Goal: Information Seeking & Learning: Stay updated

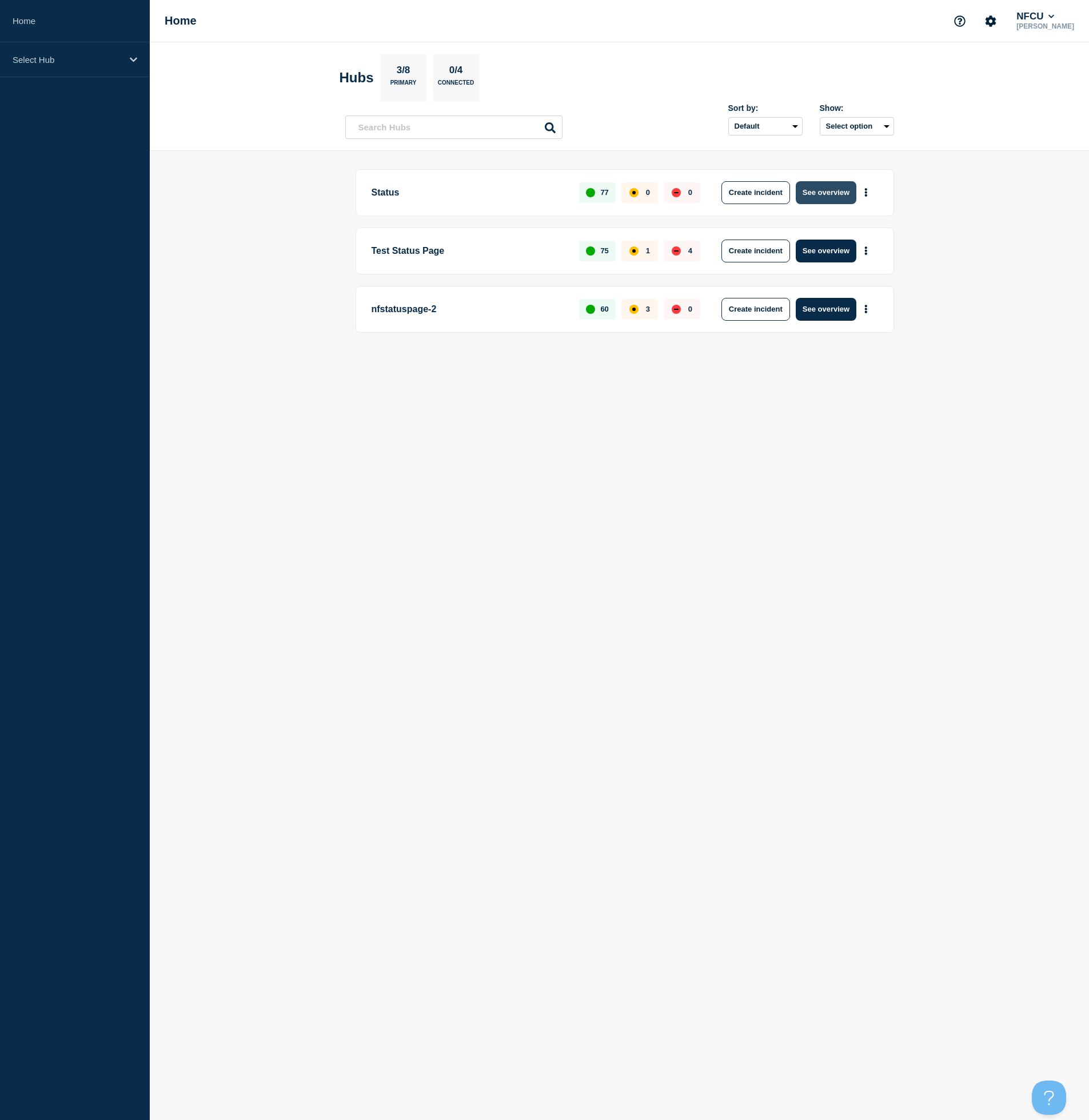
click at [825, 196] on button "See overview" at bounding box center [826, 192] width 61 height 23
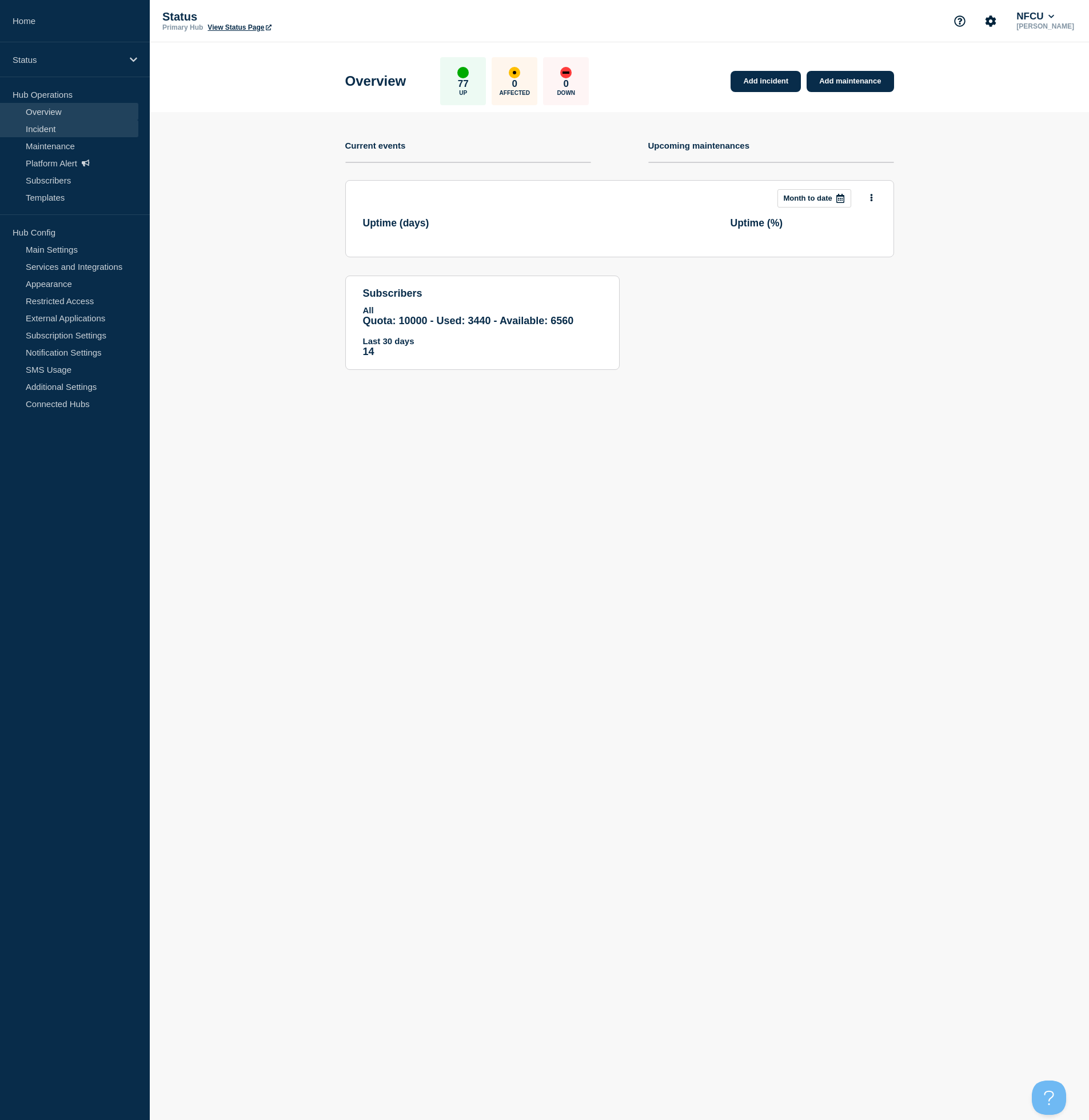
click at [44, 128] on link "Incident" at bounding box center [69, 128] width 139 height 17
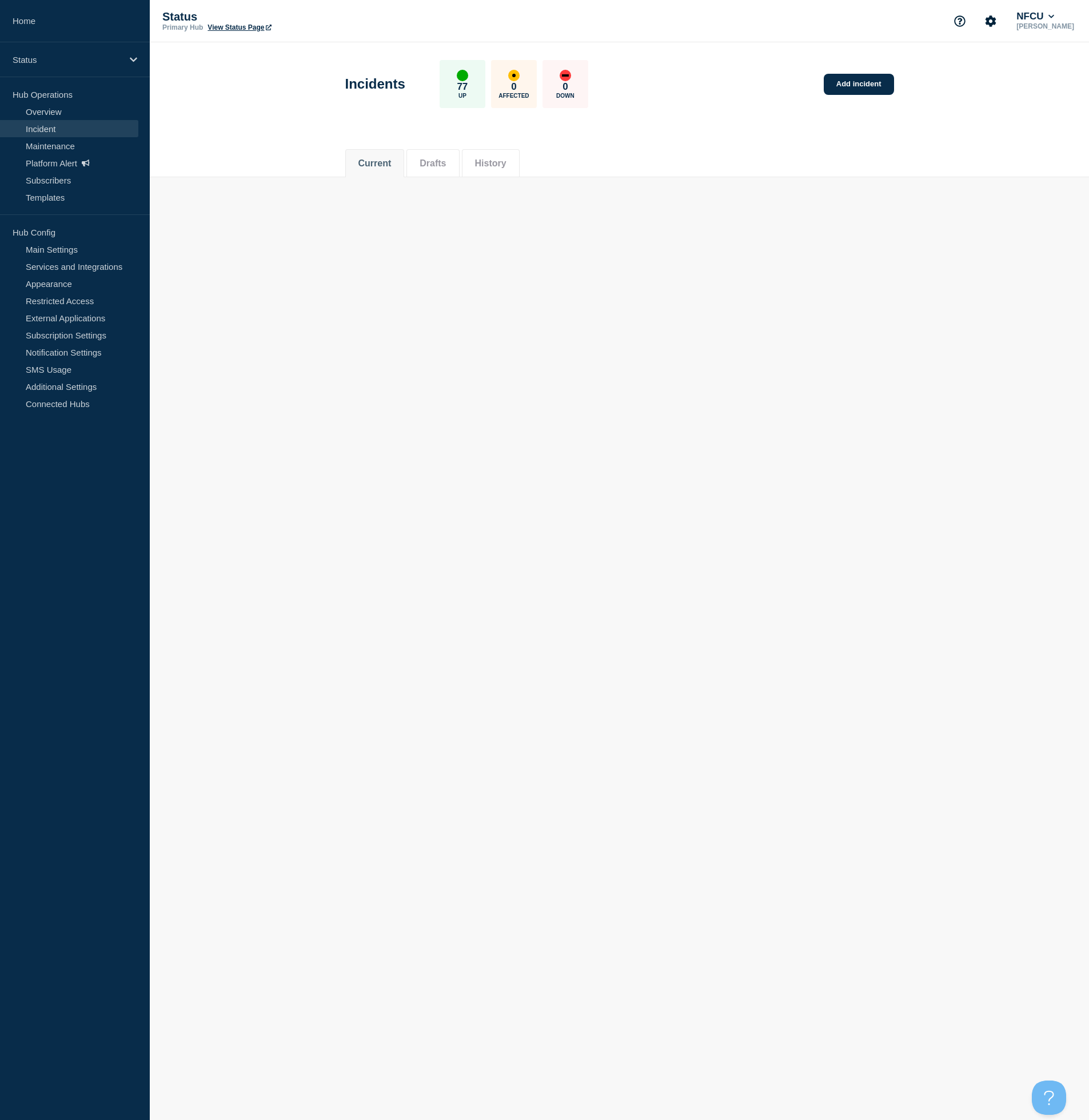
click at [520, 149] on li "History" at bounding box center [491, 163] width 58 height 28
click at [494, 165] on button "History" at bounding box center [491, 163] width 31 height 10
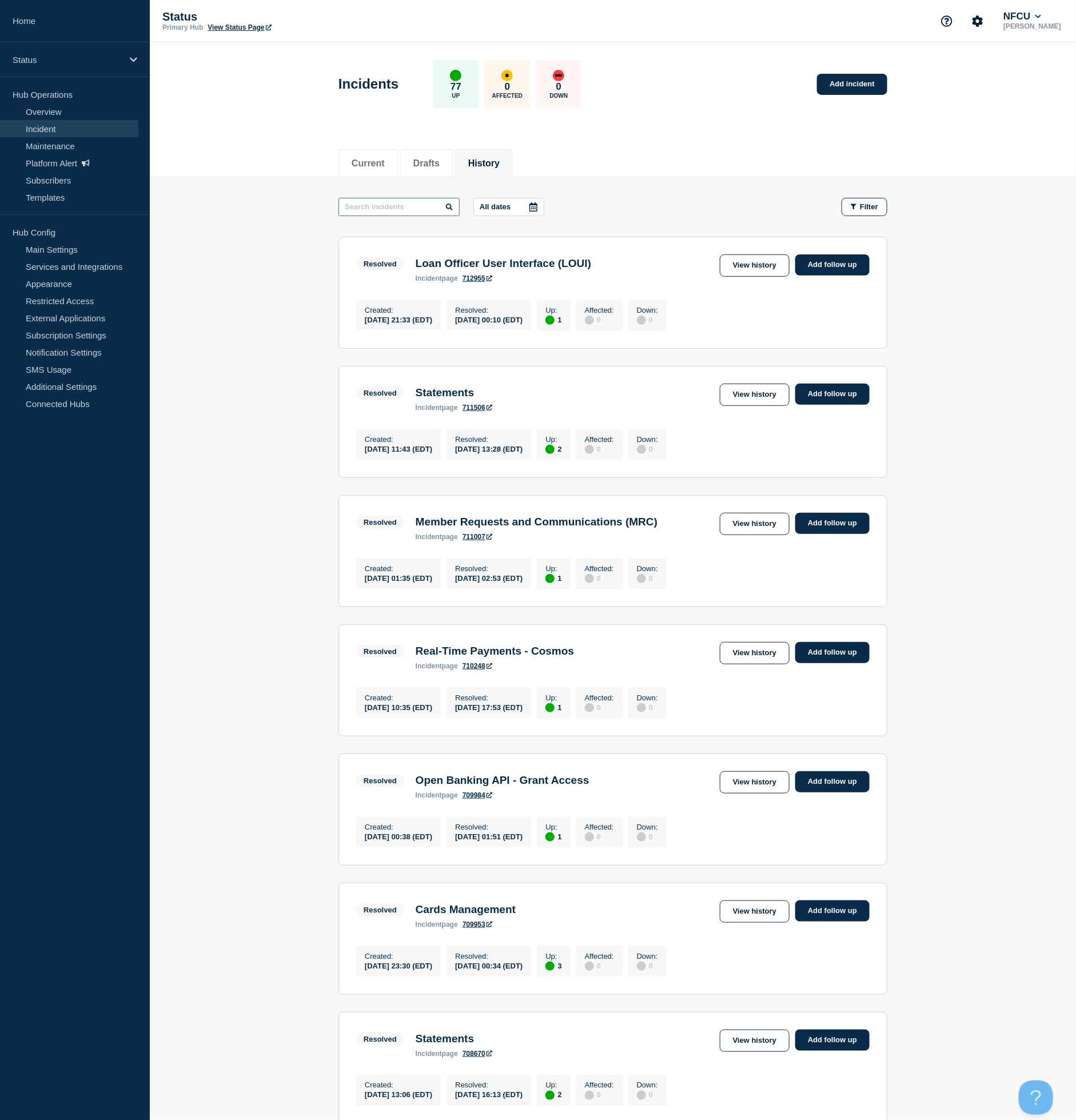
click at [377, 206] on input "text" at bounding box center [399, 207] width 121 height 19
type input "MORE"
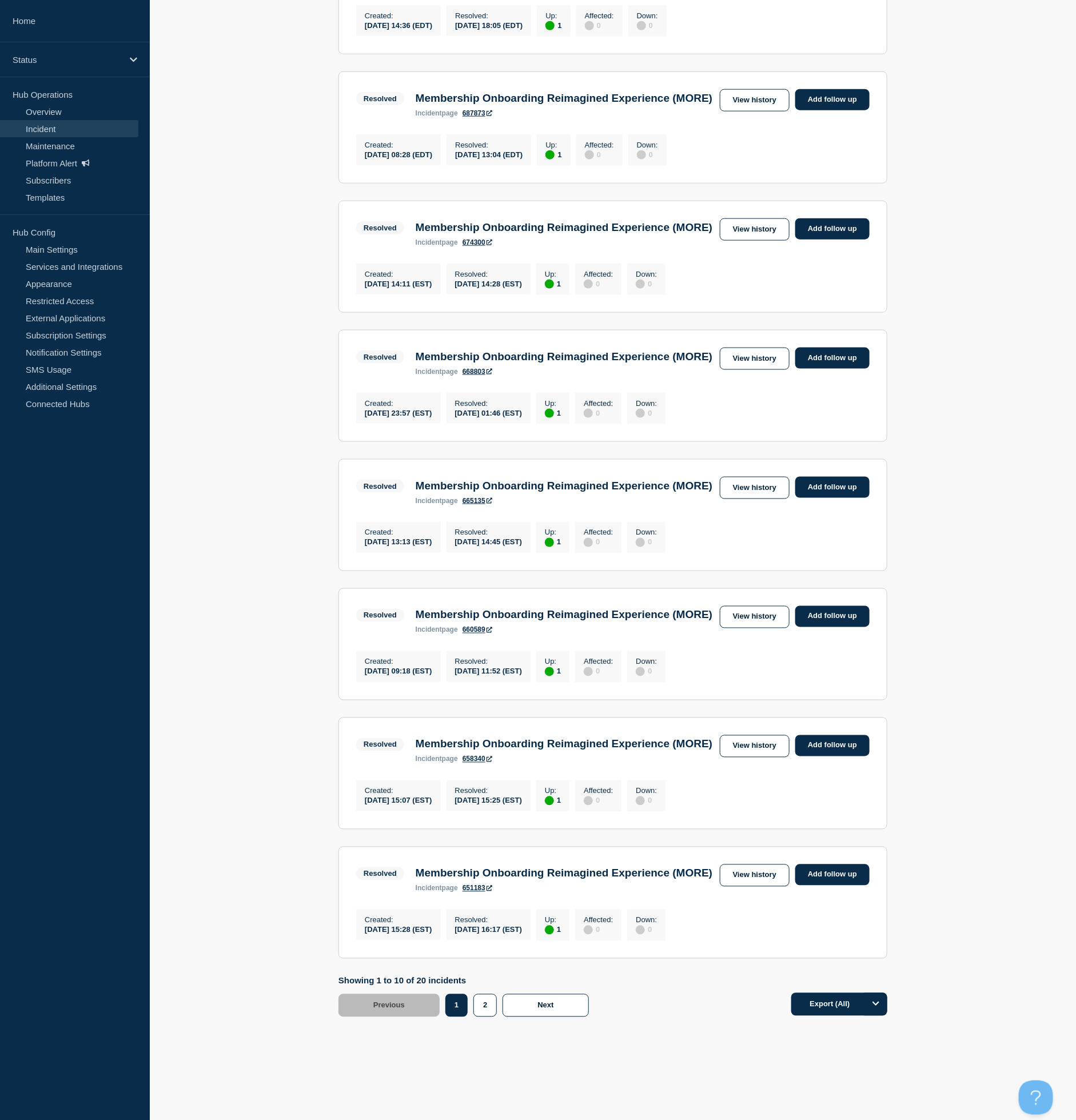
scroll to position [758, 0]
click at [487, 1004] on button "2" at bounding box center [485, 1005] width 23 height 23
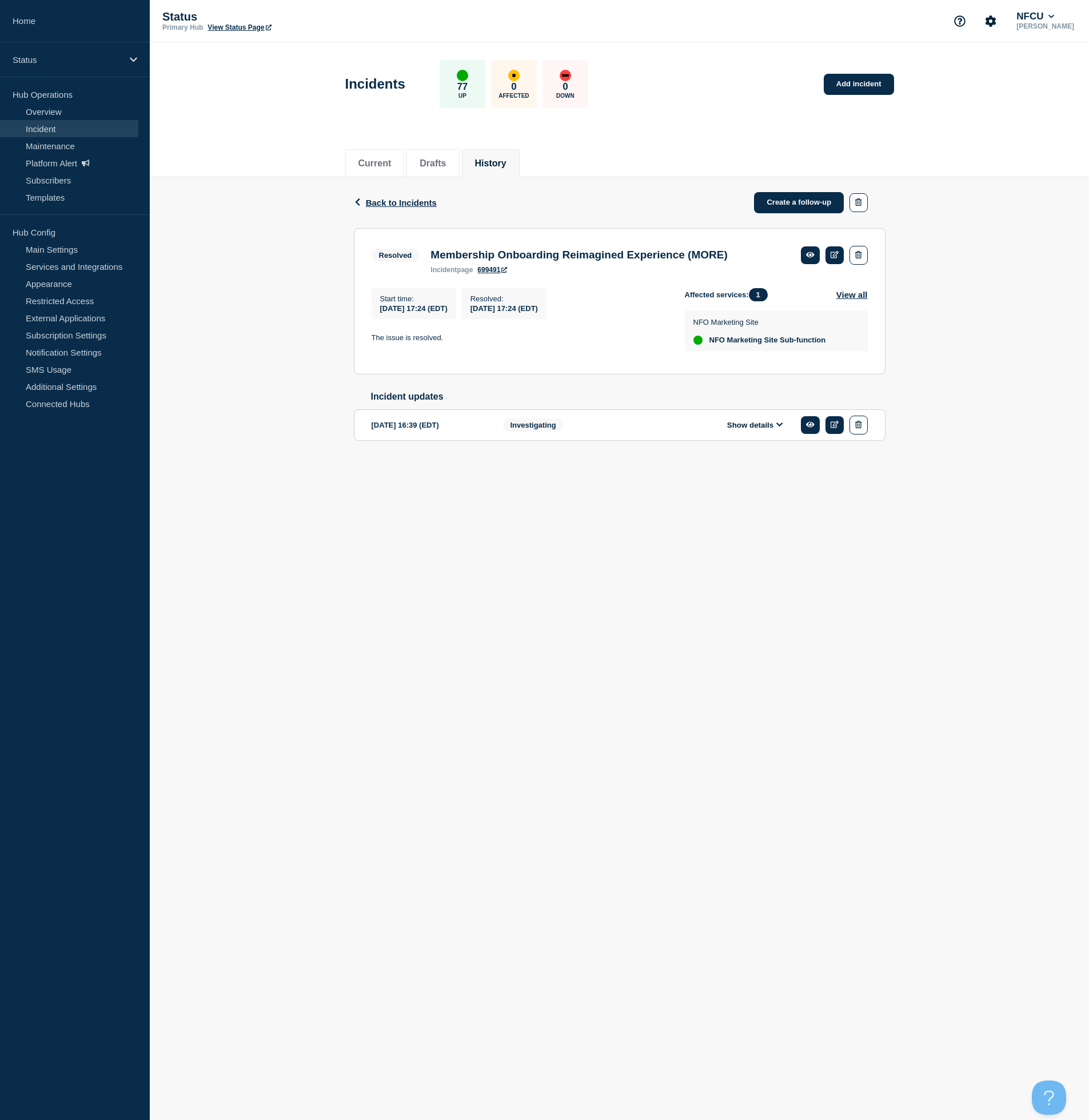
click at [527, 432] on span "Investigating" at bounding box center [533, 425] width 61 height 13
click at [756, 435] on div "Show details" at bounding box center [763, 424] width 209 height 19
click at [758, 430] on button "Show details" at bounding box center [755, 425] width 63 height 10
click at [947, 395] on div "Back Back to Incidents Create a follow-up Resolved Membership Onboarding Reimag…" at bounding box center [619, 384] width 939 height 414
click at [750, 426] on div "Show details" at bounding box center [763, 424] width 209 height 19
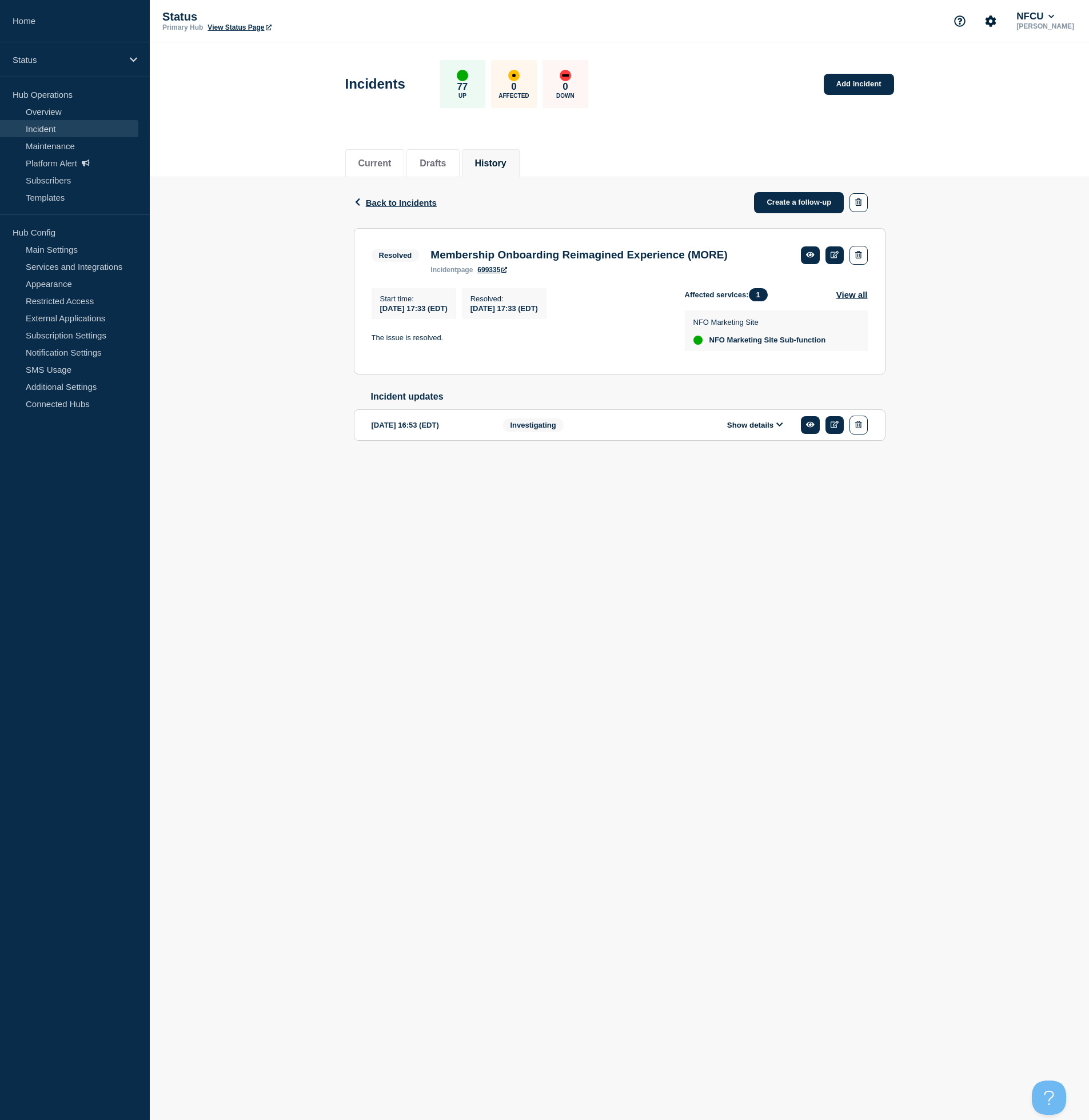
click at [751, 430] on button "Show details" at bounding box center [755, 425] width 63 height 10
click at [777, 428] on icon at bounding box center [780, 424] width 7 height 7
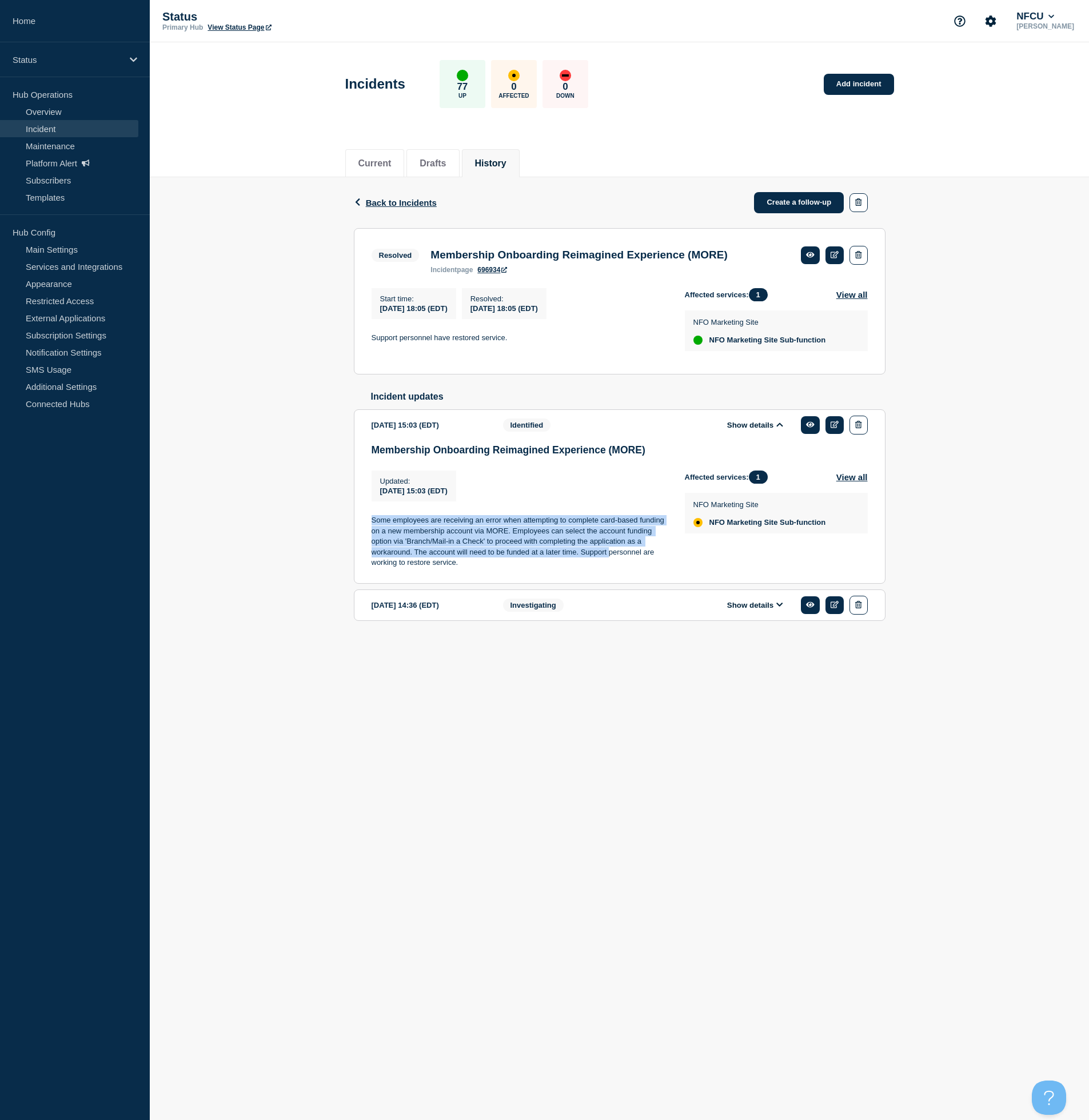
drag, startPoint x: 372, startPoint y: 535, endPoint x: 609, endPoint y: 566, distance: 239.0
click at [609, 566] on p "Some employees are receiving an error when attempting to complete card-based fu…" at bounding box center [519, 541] width 295 height 53
click at [485, 568] on p "Some employees are receiving an error when attempting to complete card-based fu…" at bounding box center [519, 541] width 295 height 53
drag, startPoint x: 487, startPoint y: 575, endPoint x: 347, endPoint y: 523, distance: 149.3
click at [347, 523] on div "Back Back to Incidents Create a follow-up Resolved Membership Onboarding Reimag…" at bounding box center [619, 417] width 549 height 480
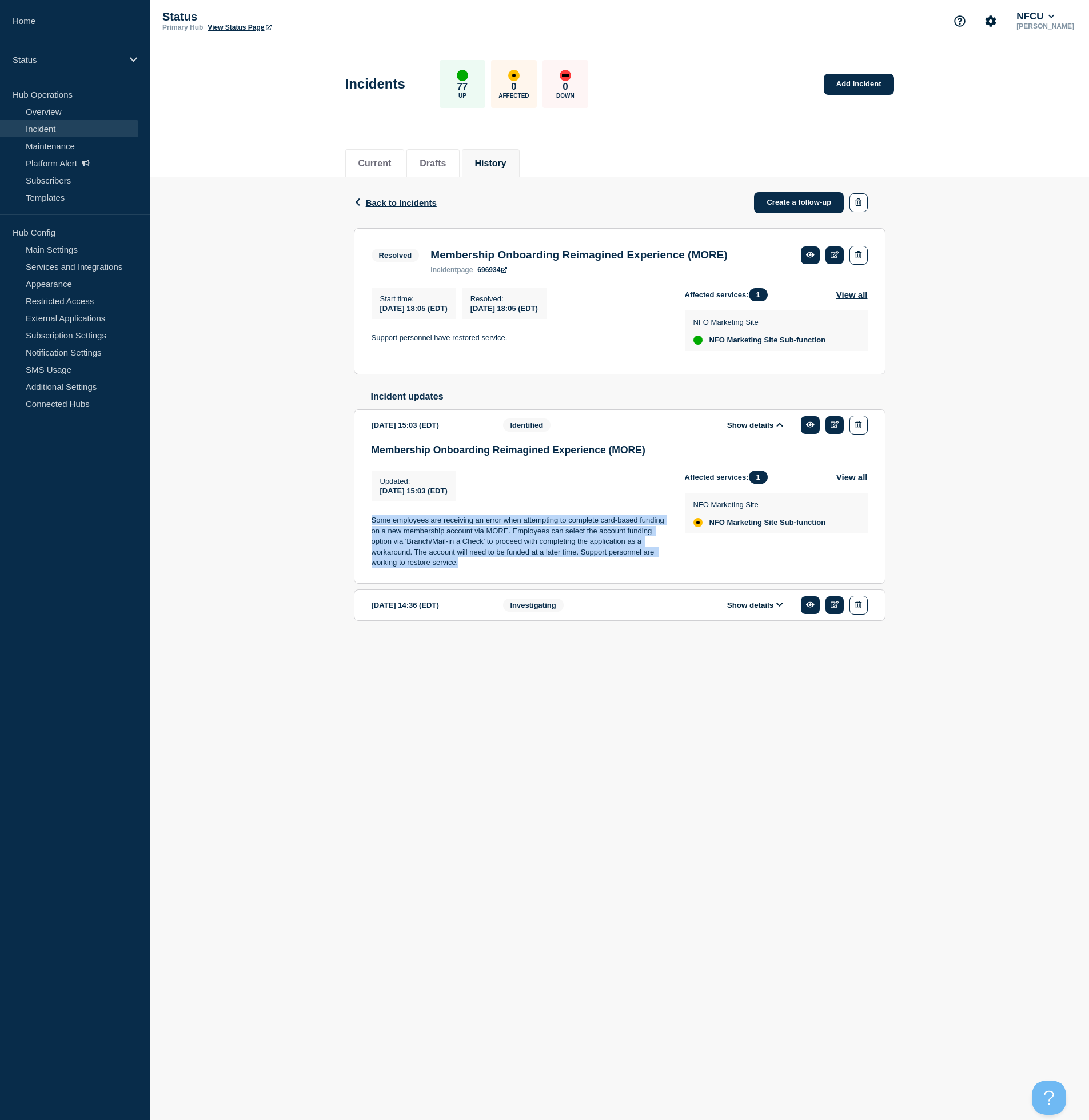
copy p "Some employees are receiving an error when attempting to complete card-based fu…"
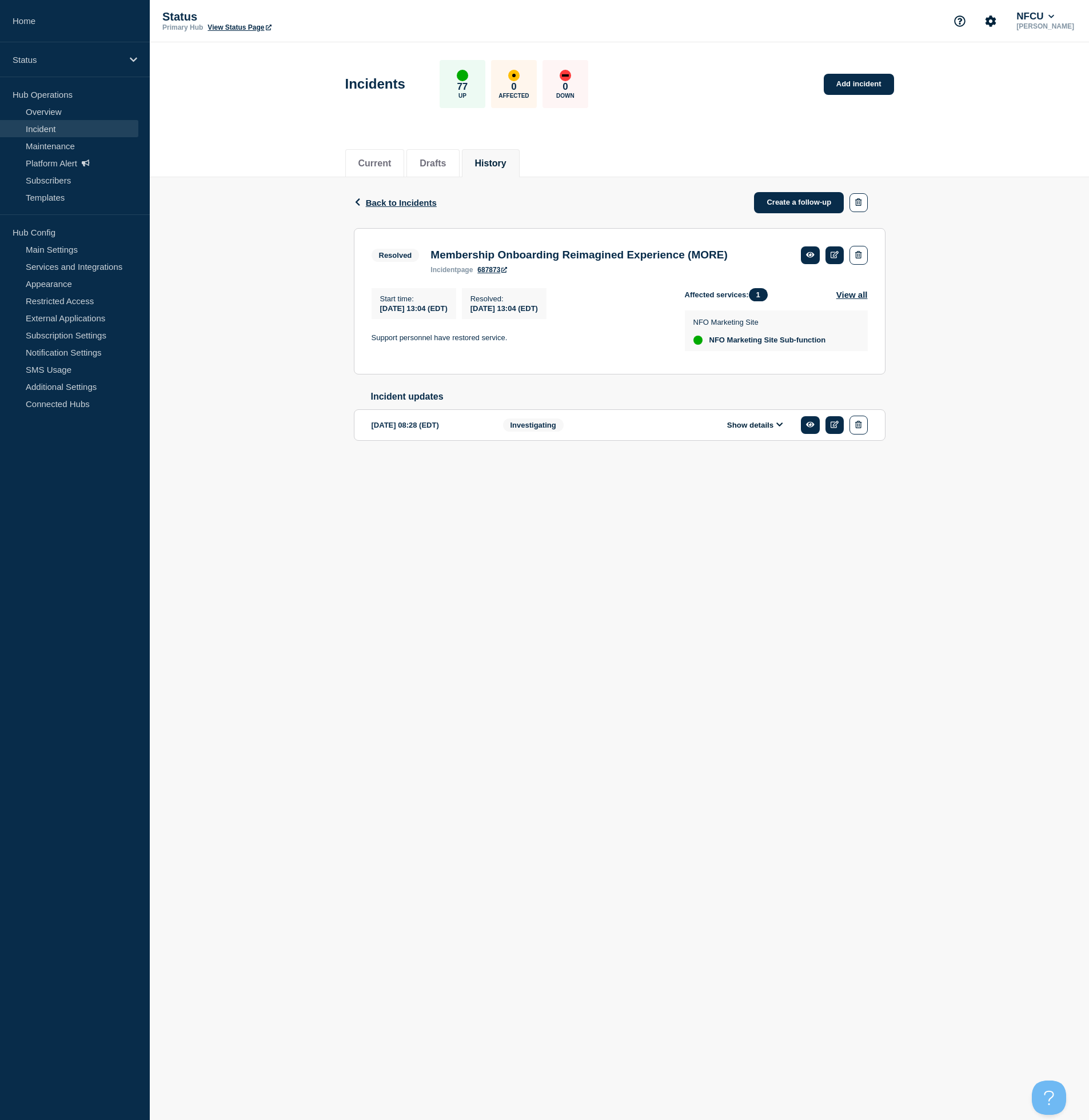
click at [729, 511] on body "Home Status Hub Operations Overview Incident Maintenance Platform Alert Subscri…" at bounding box center [544, 560] width 1089 height 1120
click at [756, 430] on button "Show details" at bounding box center [755, 425] width 63 height 10
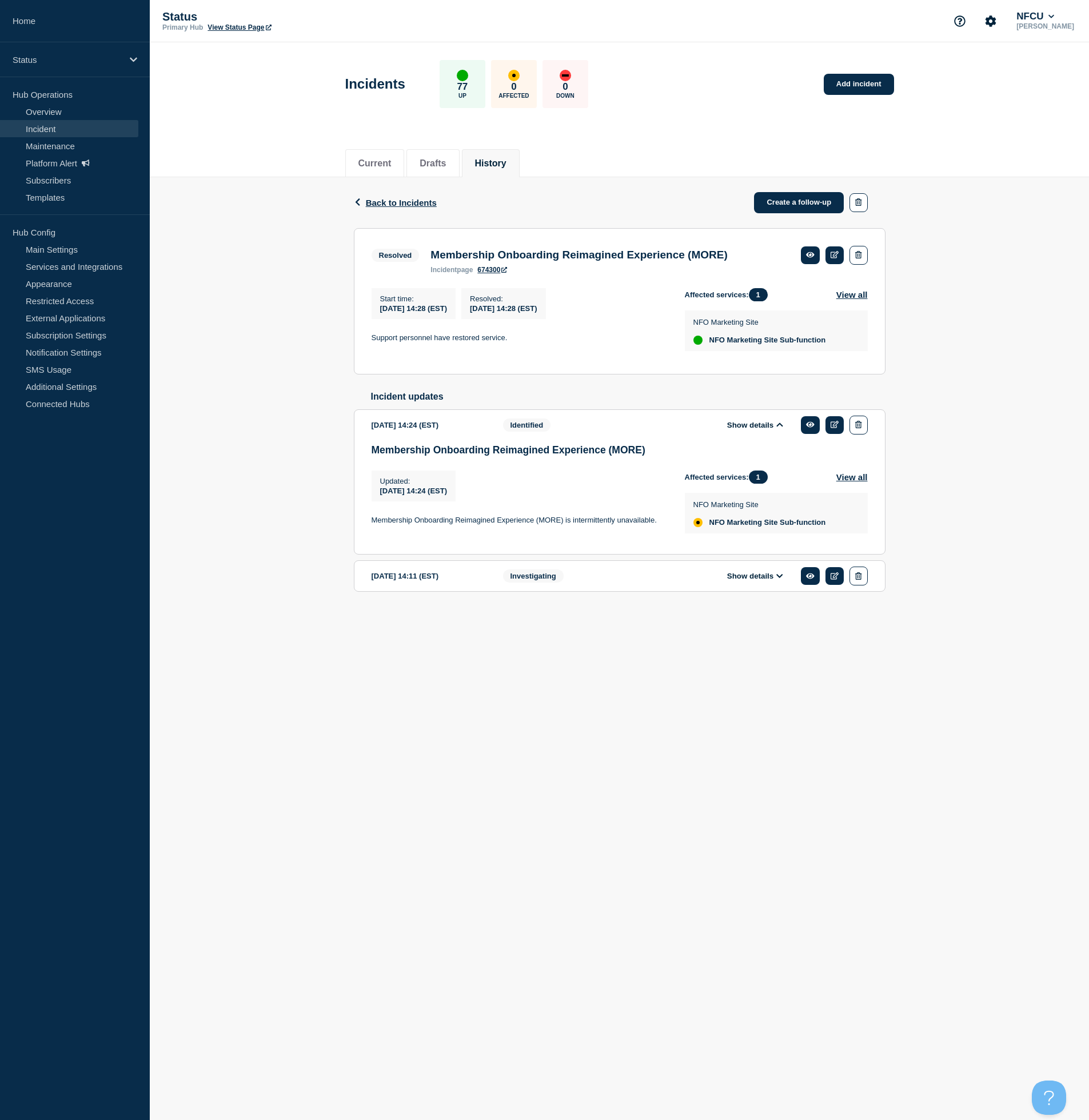
drag, startPoint x: 658, startPoint y: 530, endPoint x: 342, endPoint y: 525, distance: 316.0
click at [342, 525] on div "Back Back to Incidents Create a follow-up Resolved Membership Onboarding Reimag…" at bounding box center [619, 403] width 939 height 451
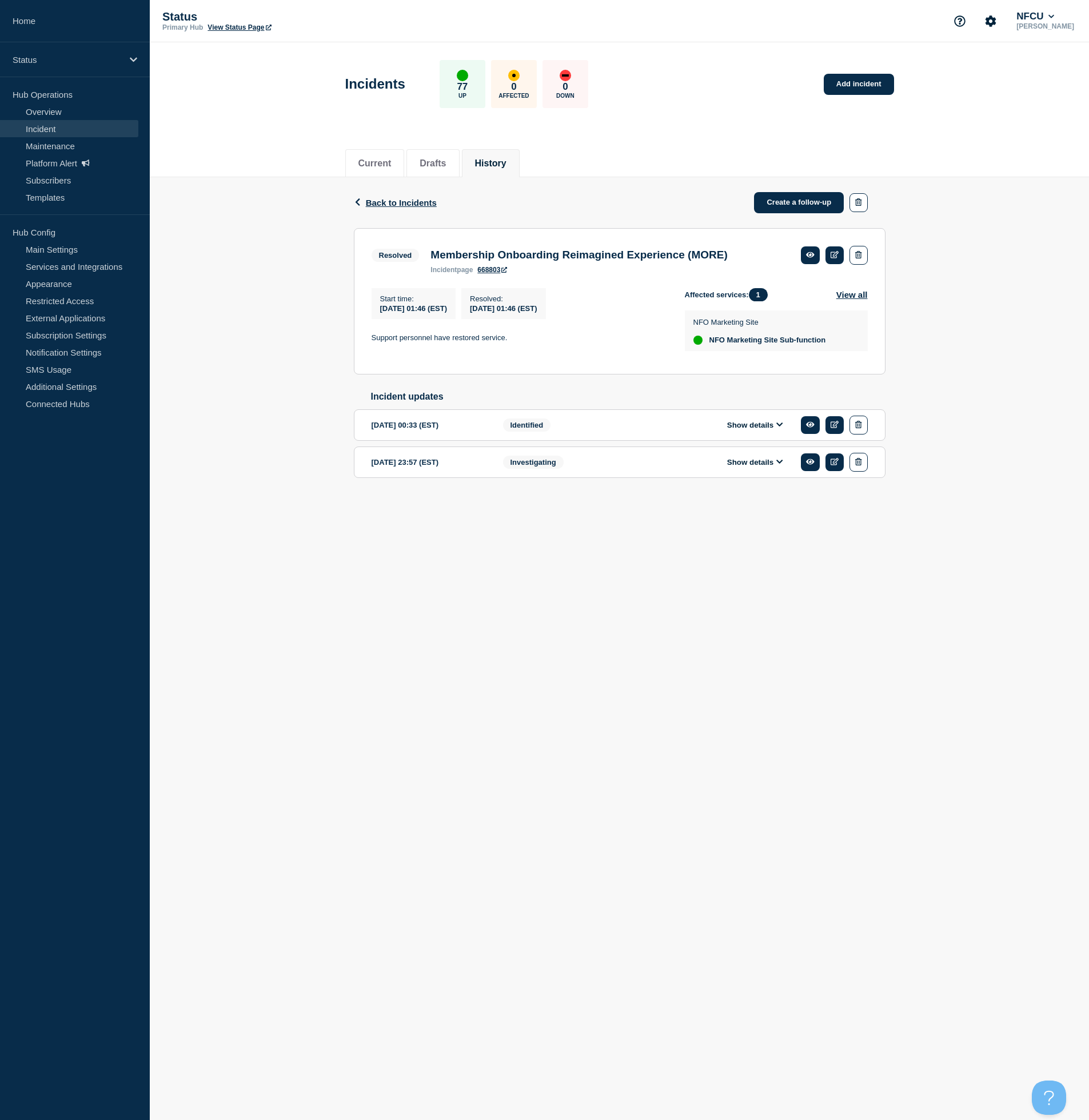
click at [751, 426] on div "Show details" at bounding box center [763, 424] width 209 height 19
click at [752, 430] on button "Show details" at bounding box center [755, 425] width 63 height 10
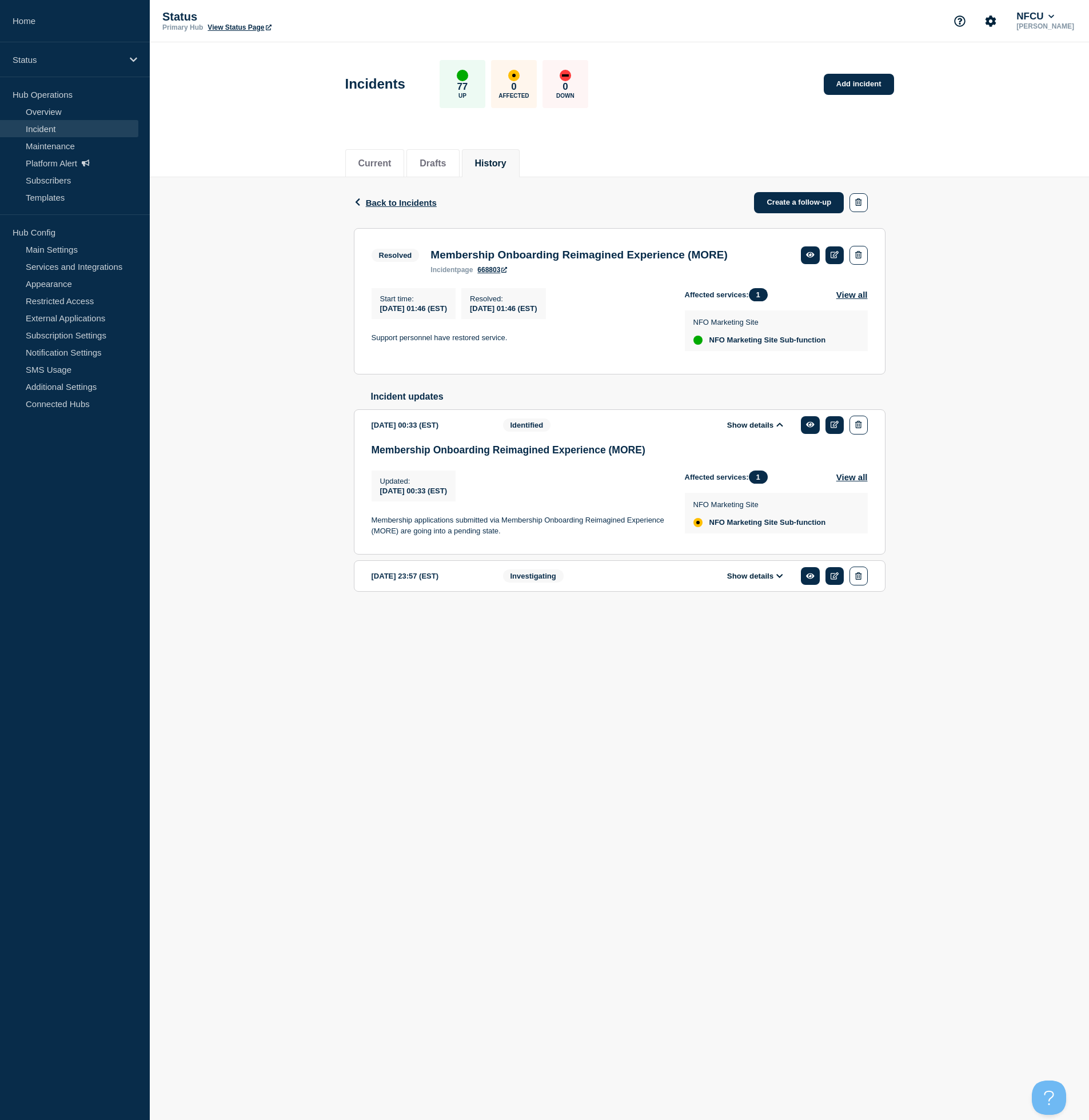
drag, startPoint x: 533, startPoint y: 546, endPoint x: 357, endPoint y: 529, distance: 176.8
click at [357, 529] on section "2025-01-29 00:33 (EST) Show details Identified Membership Onboarding Reimagined…" at bounding box center [619, 482] width 532 height 146
copy p "Membership applications submitted via Membership Onboarding Reimagined Experien…"
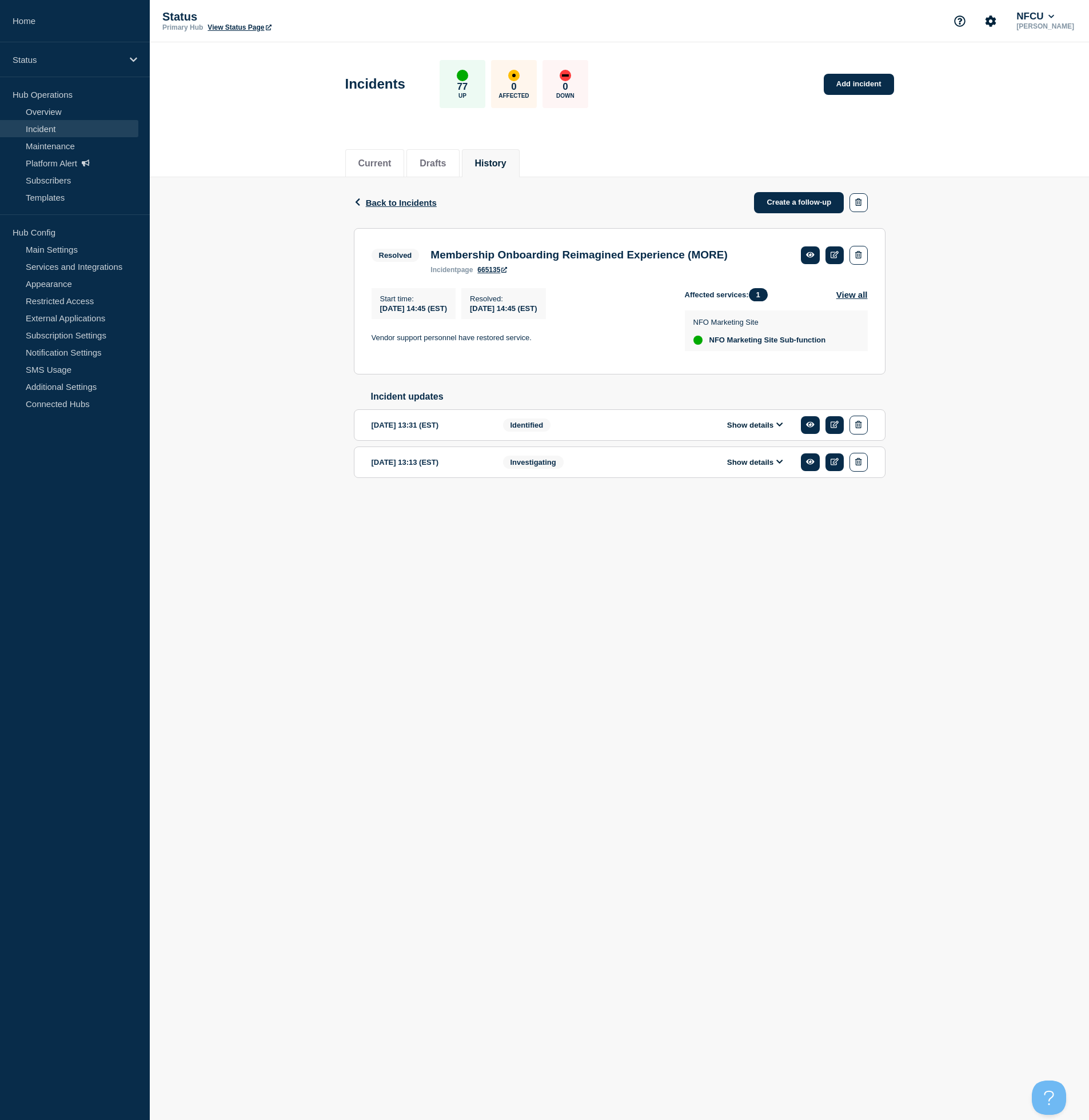
click at [743, 430] on button "Show details" at bounding box center [755, 425] width 63 height 10
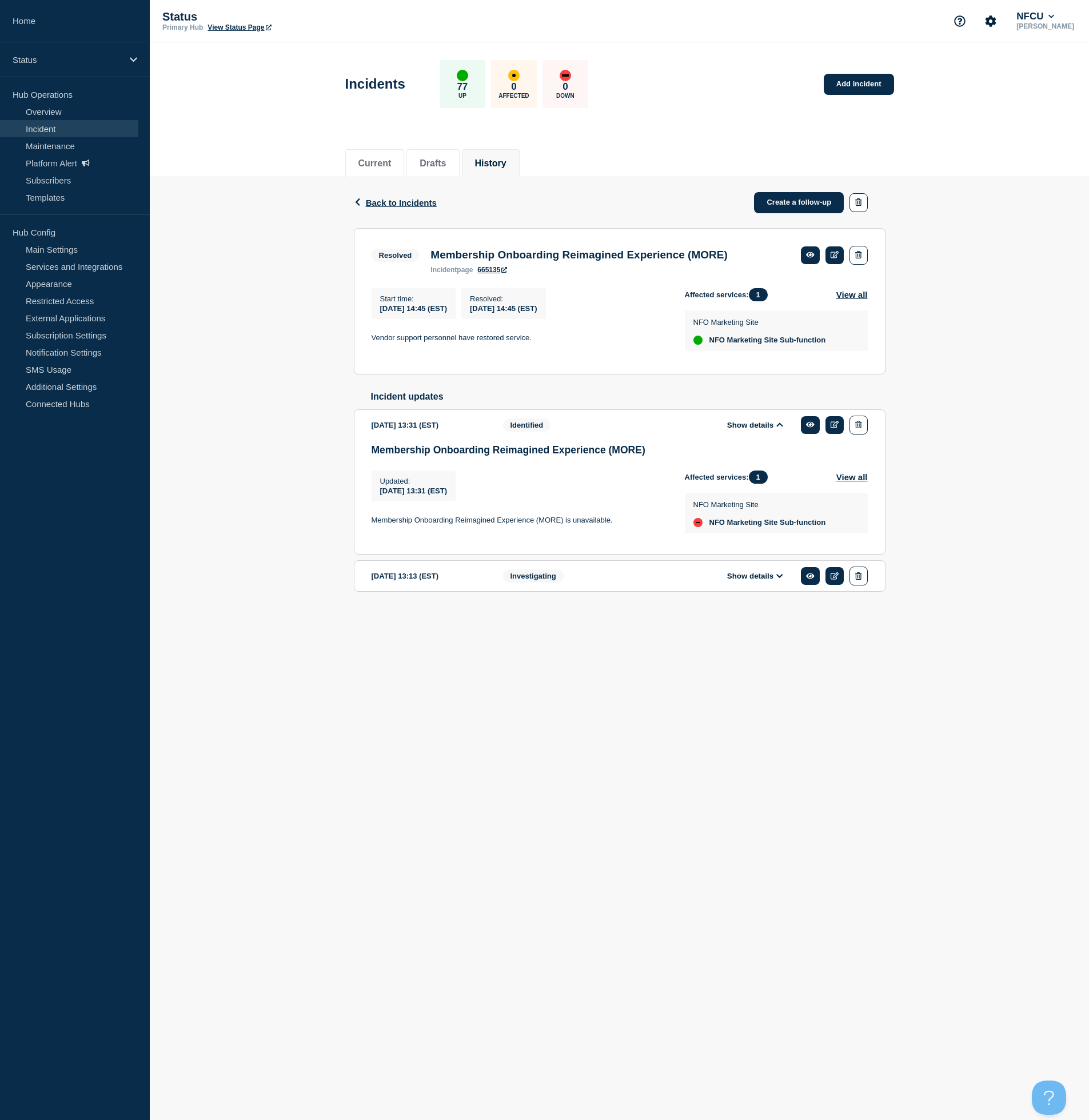
click at [712, 811] on body "Home Status Hub Operations Overview Incident Maintenance Platform Alert Subscri…" at bounding box center [544, 560] width 1089 height 1120
click at [702, 800] on body "Home Status Hub Operations Overview Incident Maintenance Platform Alert Subscri…" at bounding box center [544, 560] width 1089 height 1120
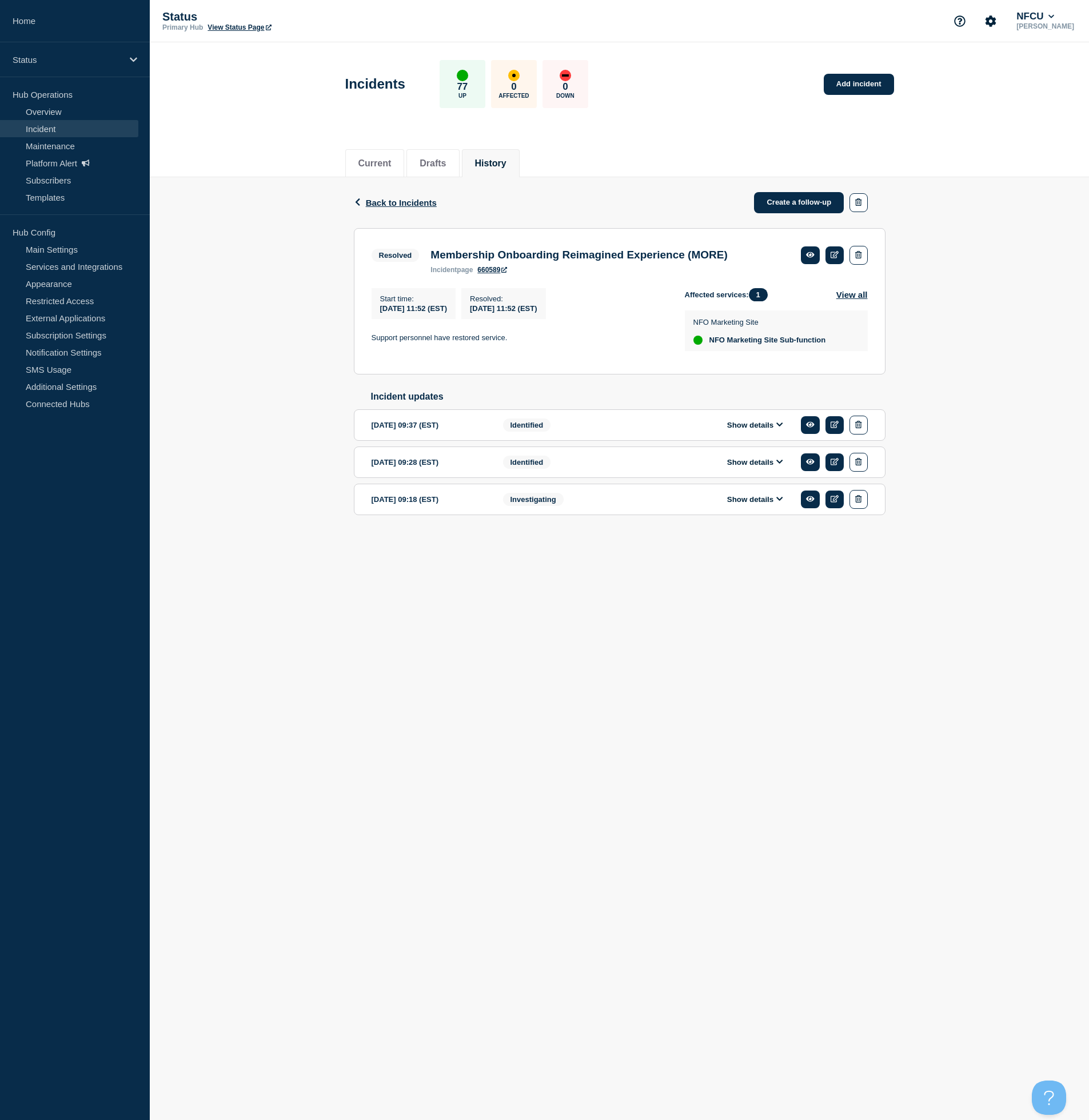
click at [757, 467] on button "Show details" at bounding box center [755, 462] width 63 height 10
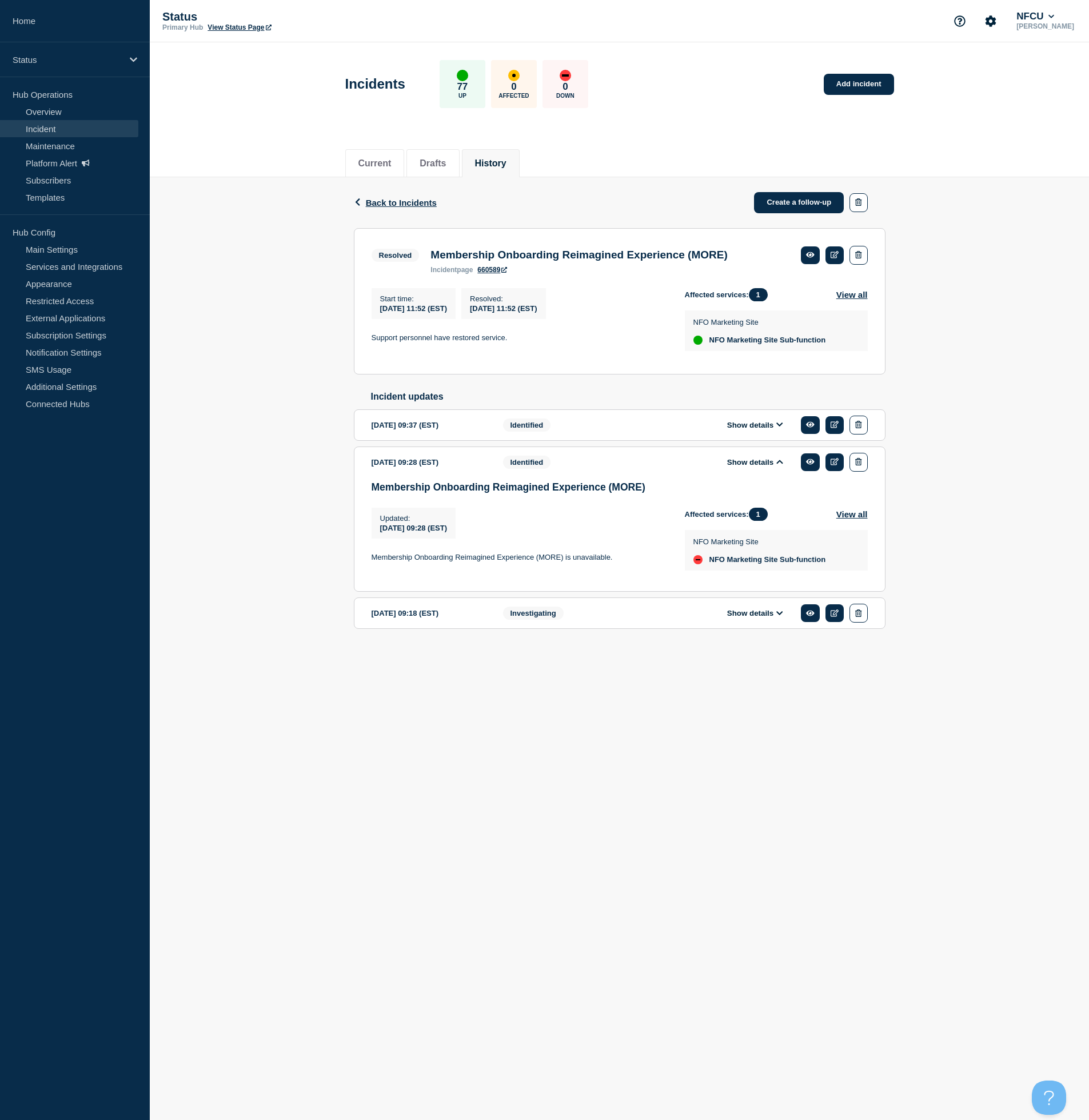
click at [756, 430] on button "Show details" at bounding box center [755, 425] width 63 height 10
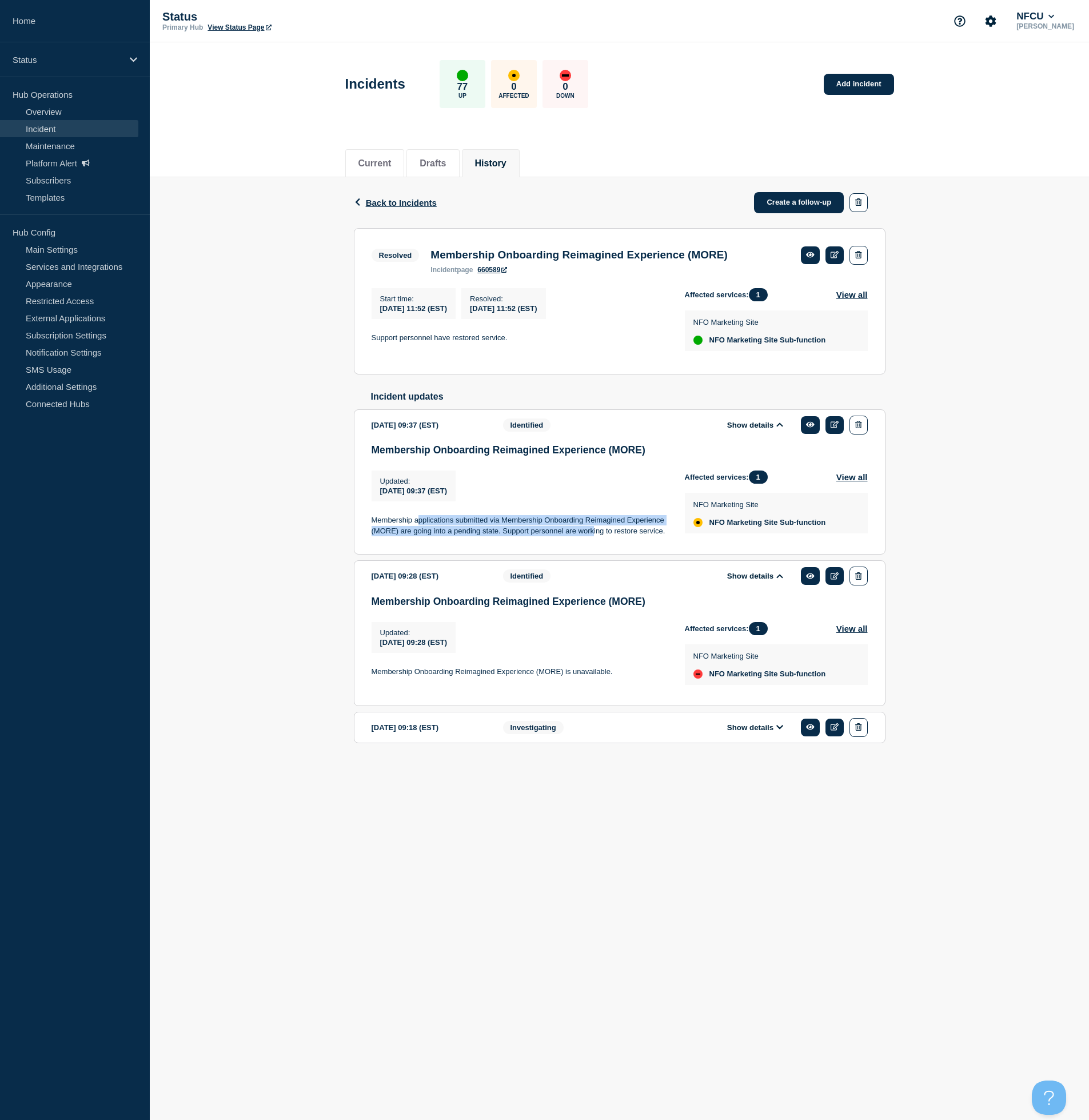
drag, startPoint x: 450, startPoint y: 534, endPoint x: 603, endPoint y: 549, distance: 153.7
click at [603, 548] on div "Membership Onboarding Reimagined Experience (MORE) Updated : 2024-12-20 09:37 (…" at bounding box center [620, 496] width 497 height 104
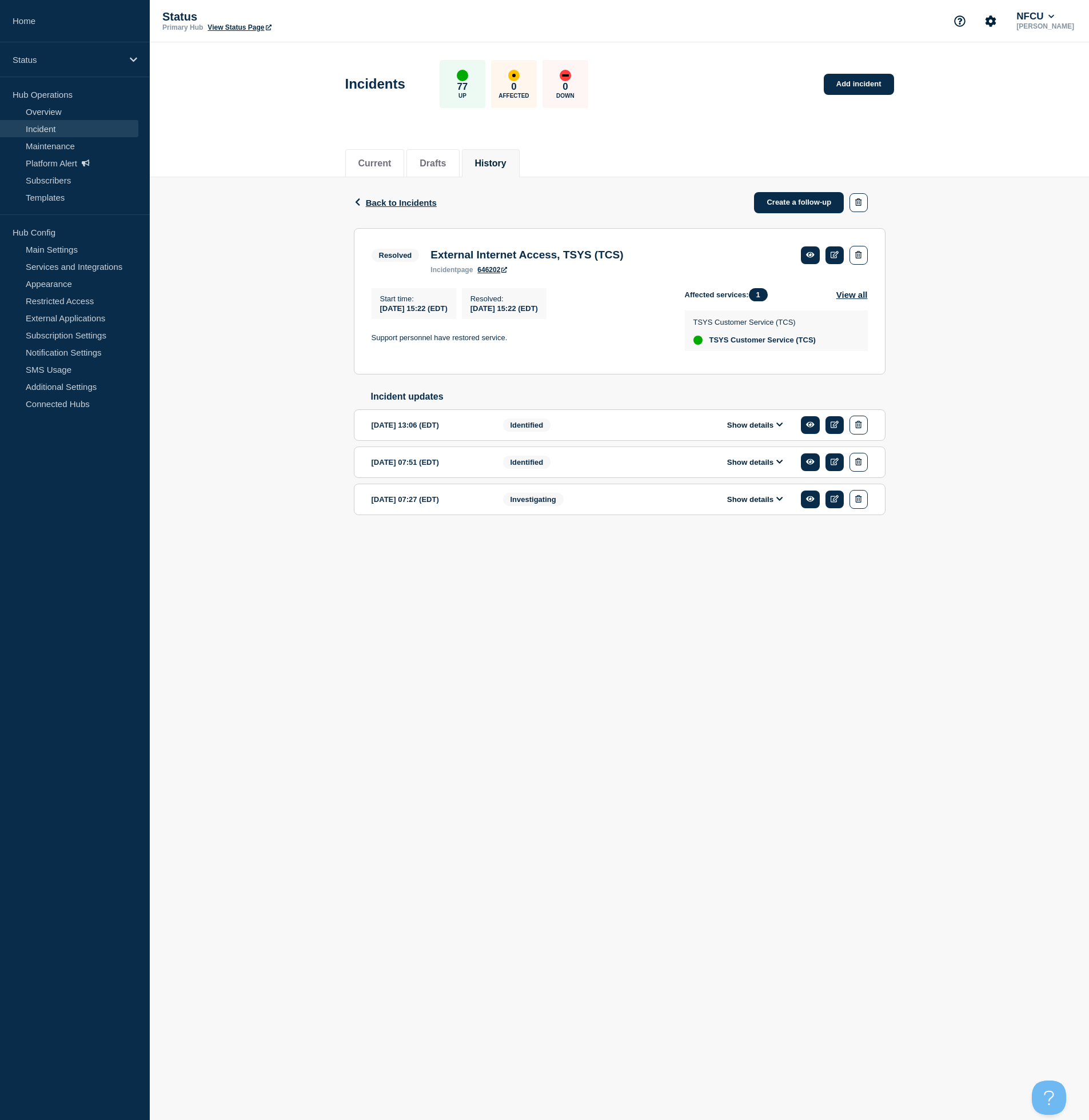
drag, startPoint x: 756, startPoint y: 467, endPoint x: 751, endPoint y: 444, distance: 23.5
click at [756, 467] on button "Show details" at bounding box center [755, 462] width 63 height 10
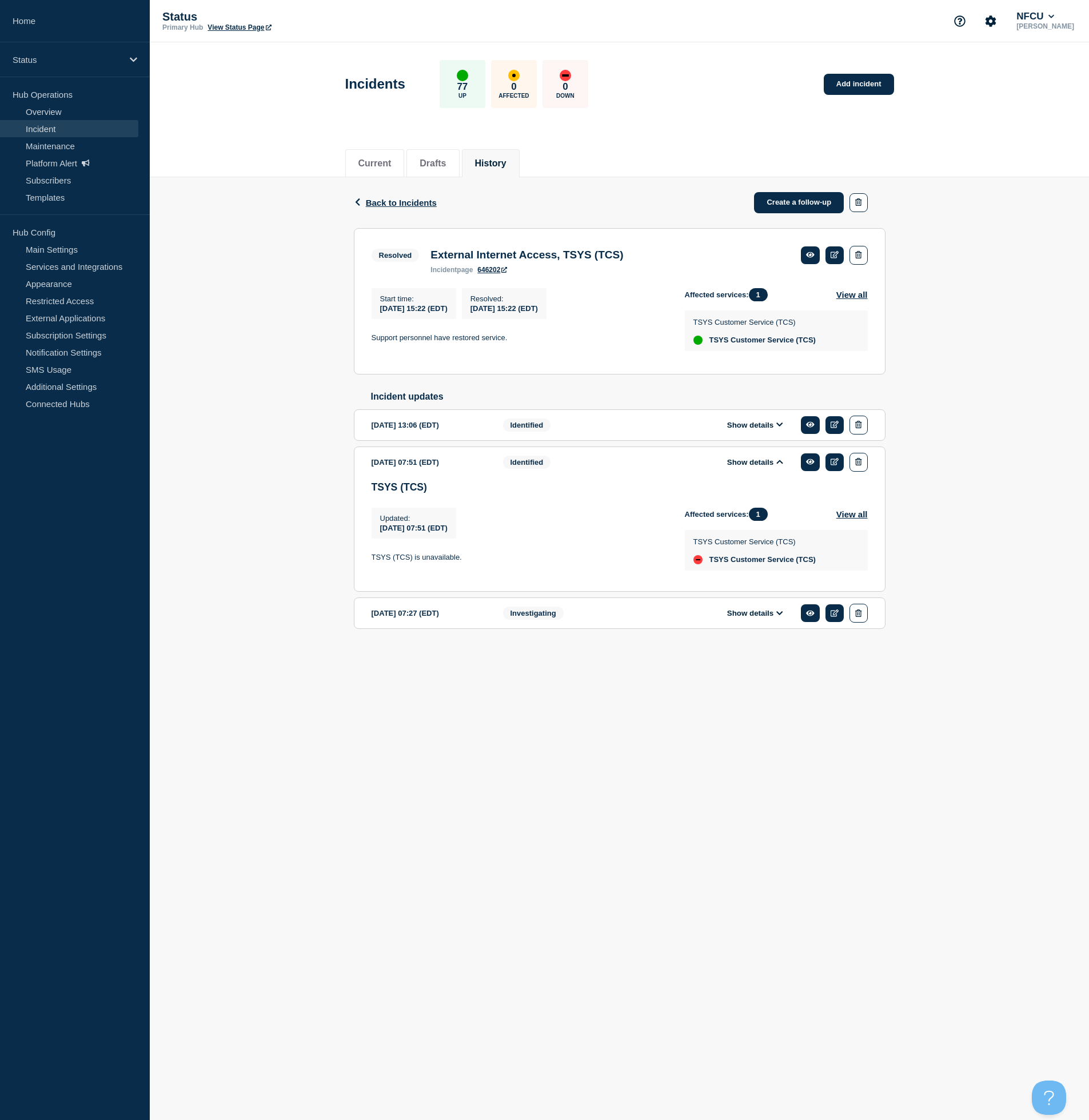
click at [742, 430] on button "Show details" at bounding box center [755, 425] width 63 height 10
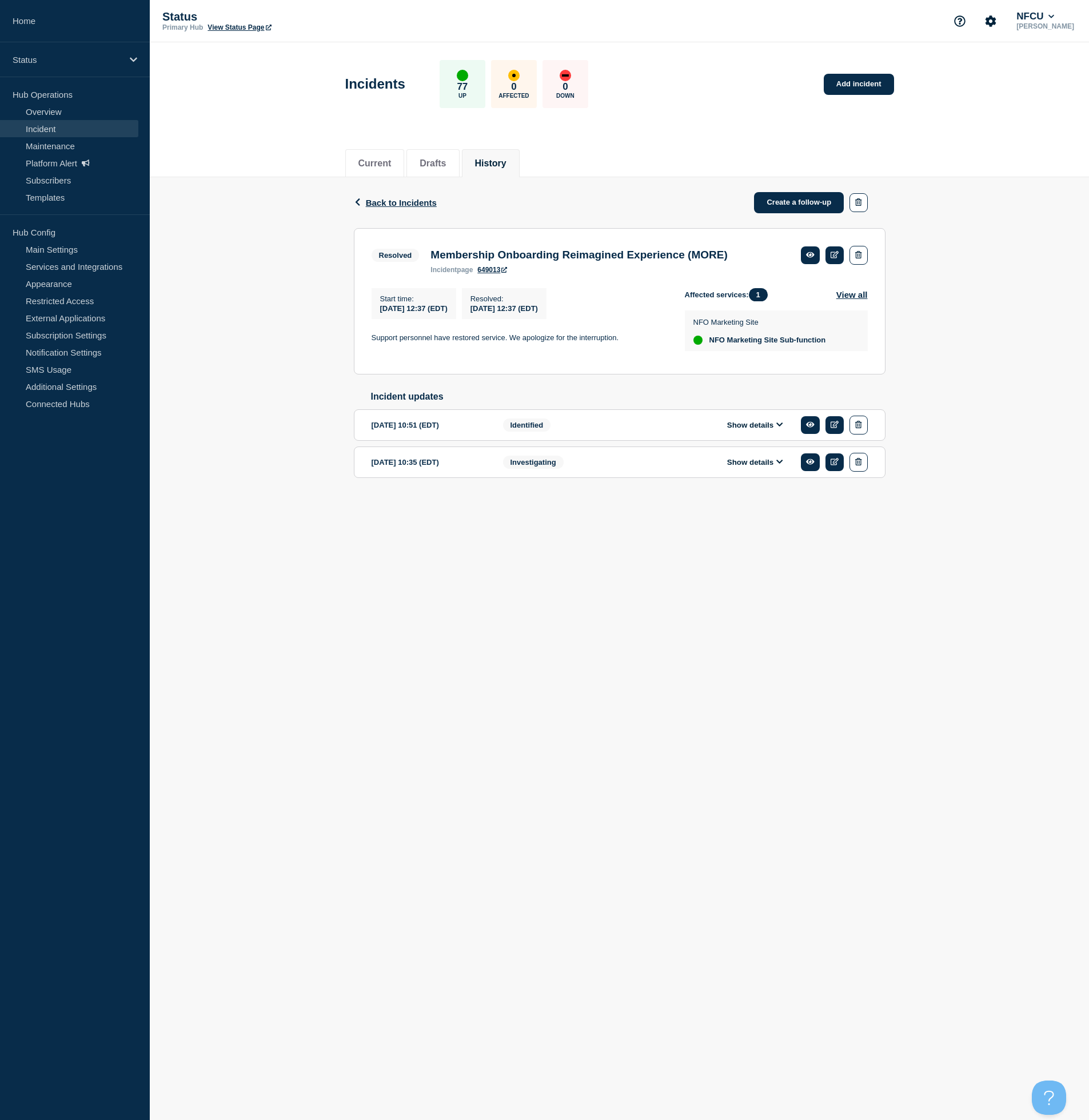
click at [741, 435] on div "Show details" at bounding box center [763, 424] width 209 height 19
click at [748, 430] on button "Show details" at bounding box center [755, 425] width 63 height 10
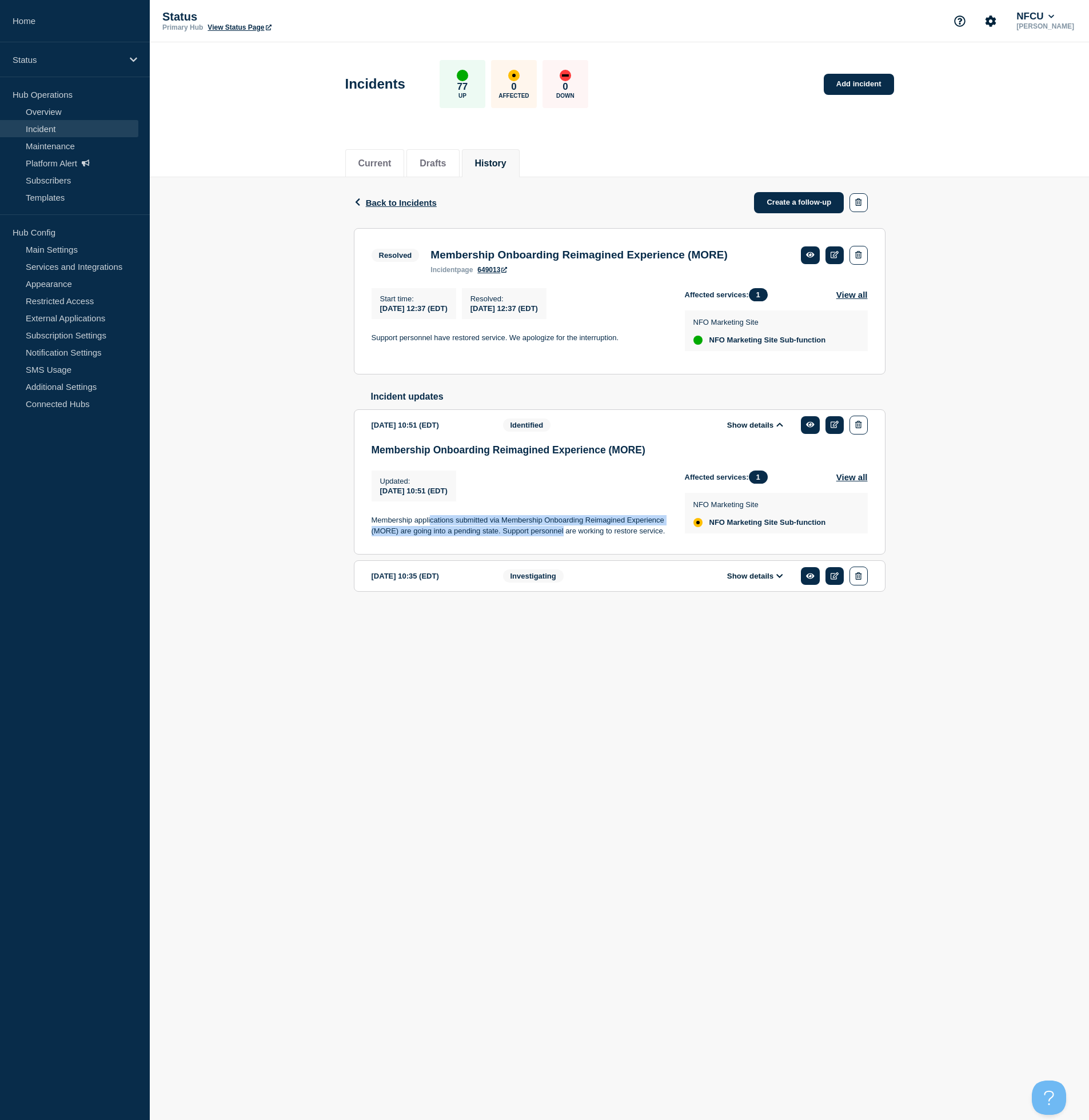
drag, startPoint x: 431, startPoint y: 525, endPoint x: 609, endPoint y: 546, distance: 179.2
click at [601, 539] on div "Updated : [DATE] 10:51 (EDT) Updated [DATE] 10:51 (EDT) Membership applications…" at bounding box center [528, 505] width 313 height 68
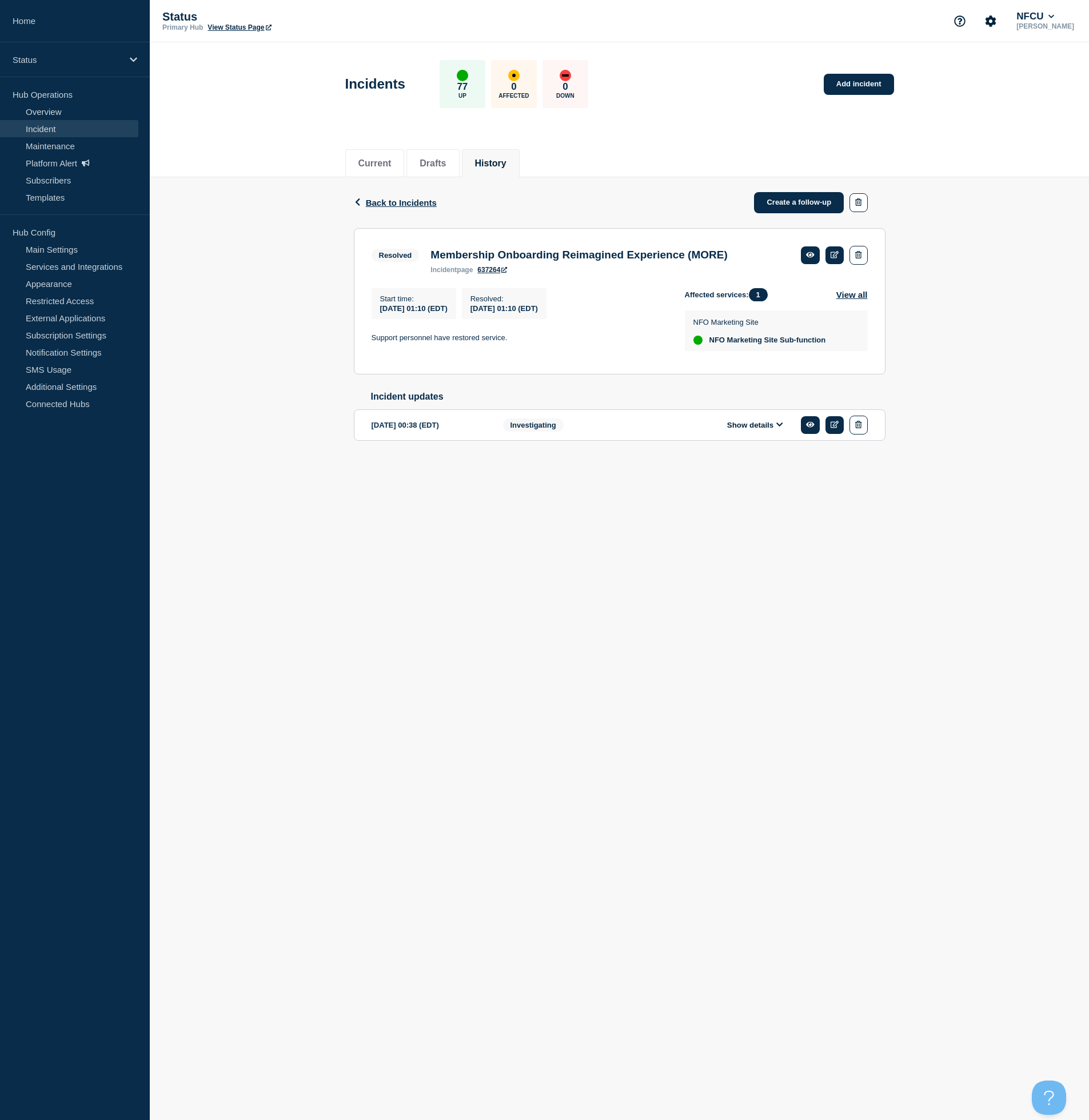
click at [738, 430] on button "Show details" at bounding box center [755, 425] width 63 height 10
